Goal: Find specific page/section: Find specific page/section

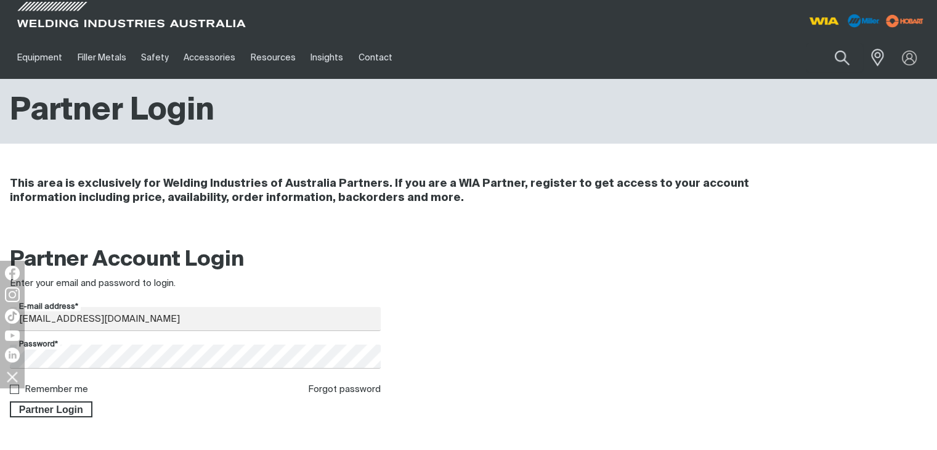
click at [62, 407] on span "Partner Login" at bounding box center [51, 409] width 80 height 16
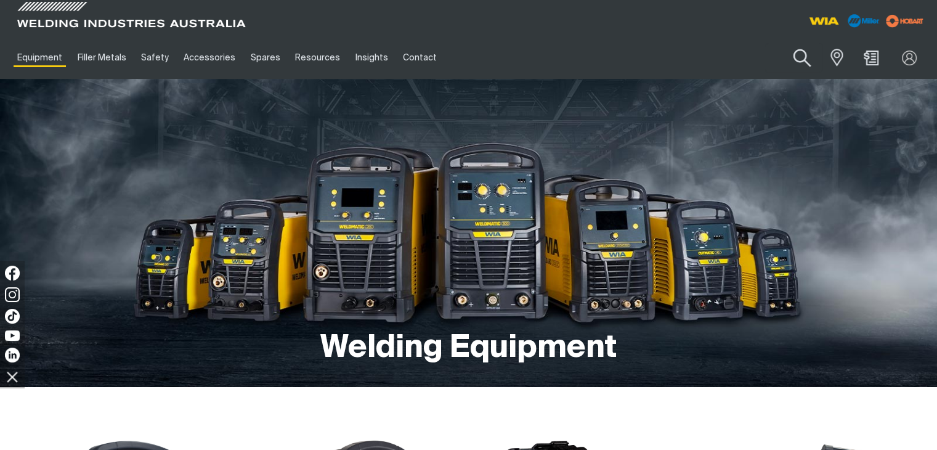
click at [798, 49] on button "Search products" at bounding box center [802, 58] width 50 height 35
click at [693, 58] on input "Search" at bounding box center [727, 58] width 190 height 28
paste input "163520"
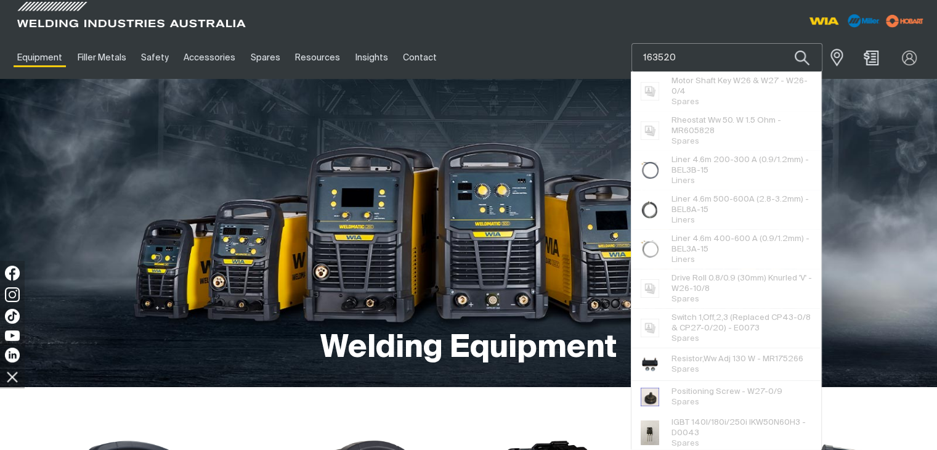
type input "163520"
click at [781, 43] on button "Search products" at bounding box center [802, 57] width 42 height 29
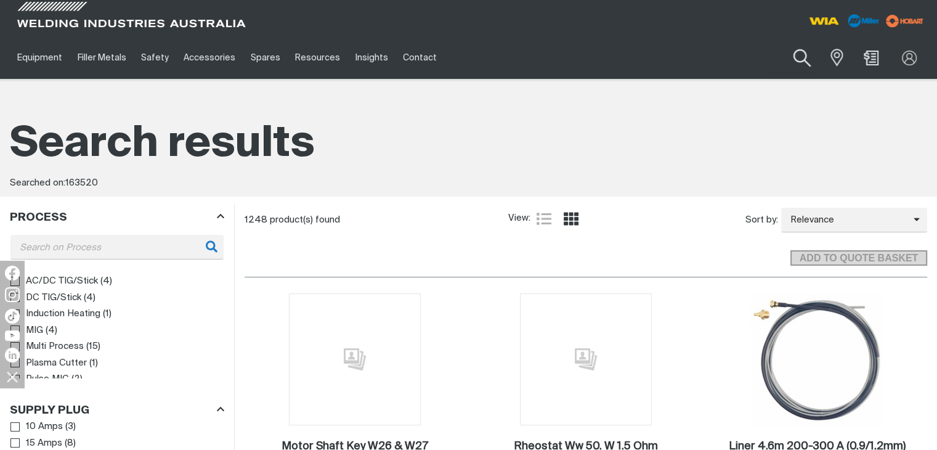
click at [800, 57] on button "Search products" at bounding box center [802, 58] width 50 height 35
drag, startPoint x: 729, startPoint y: 60, endPoint x: 638, endPoint y: 60, distance: 91.1
click at [638, 60] on input "163520" at bounding box center [727, 58] width 190 height 28
paste input "244581"
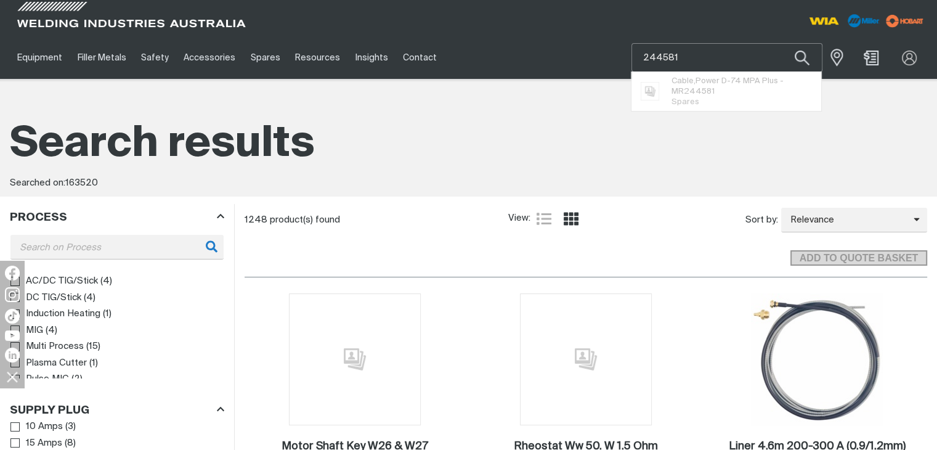
type input "244581"
click at [781, 43] on button "Search products" at bounding box center [802, 57] width 42 height 29
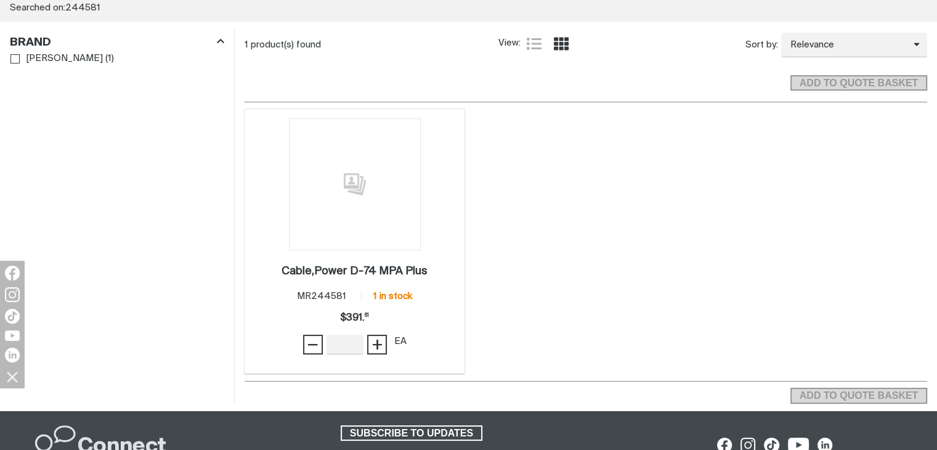
scroll to position [185, 0]
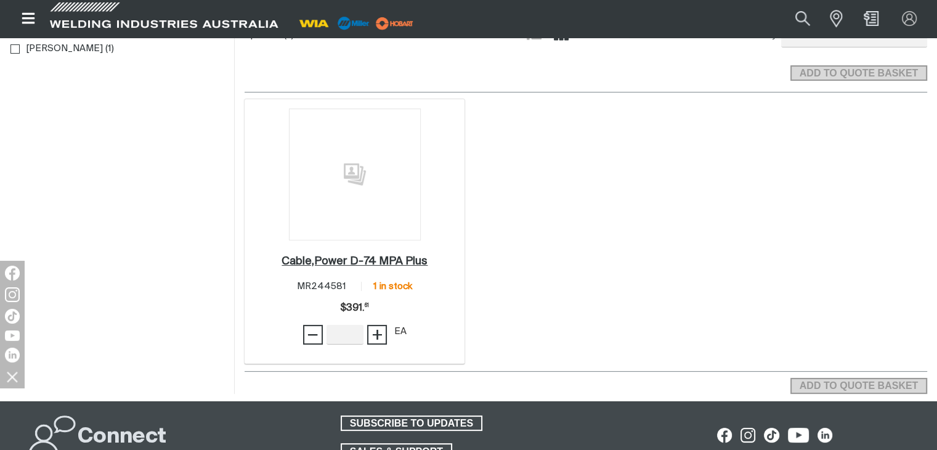
click at [360, 257] on h2 "Cable,Power D-74 MPA Plus ." at bounding box center [354, 261] width 146 height 11
